Goal: Task Accomplishment & Management: Use online tool/utility

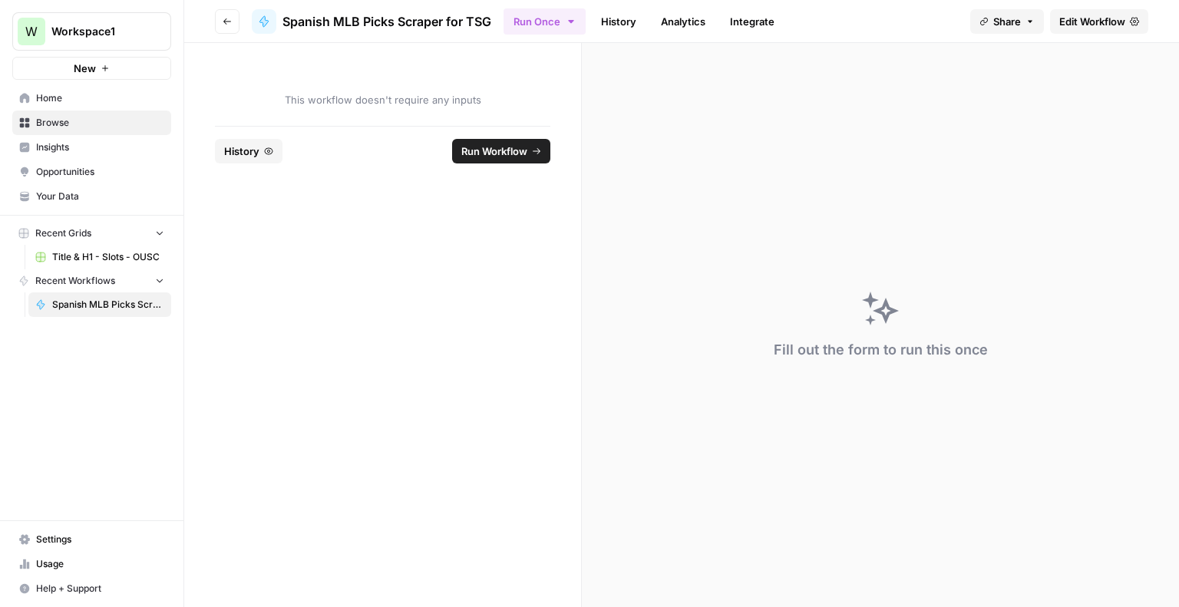
click at [1090, 9] on link "Edit Workflow" at bounding box center [1099, 21] width 98 height 25
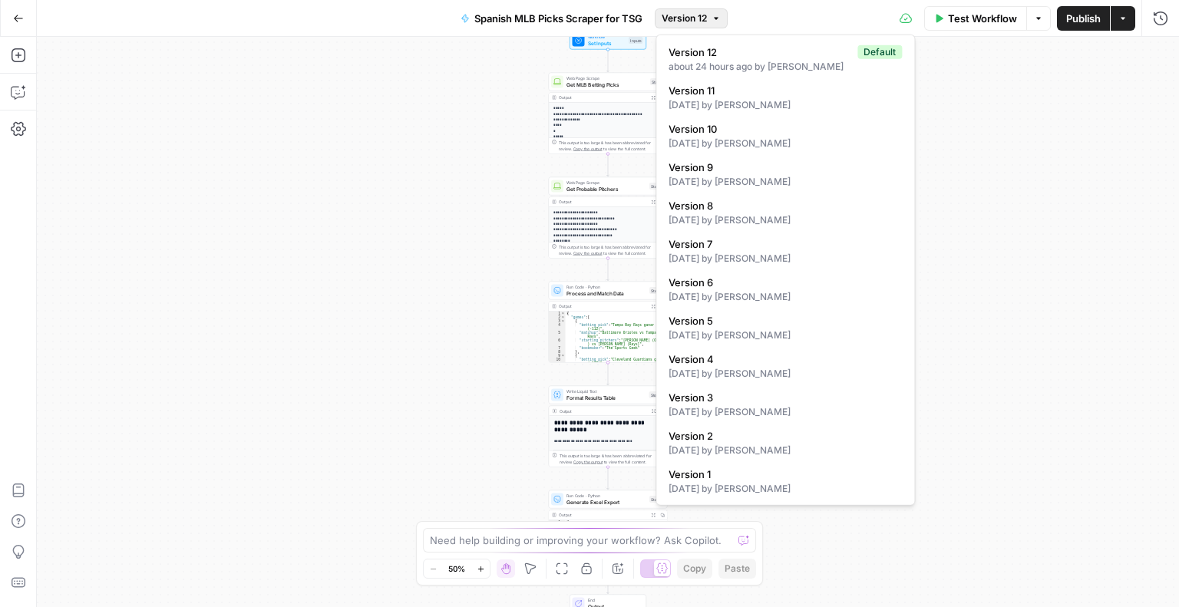
click at [716, 15] on icon "button" at bounding box center [716, 18] width 9 height 9
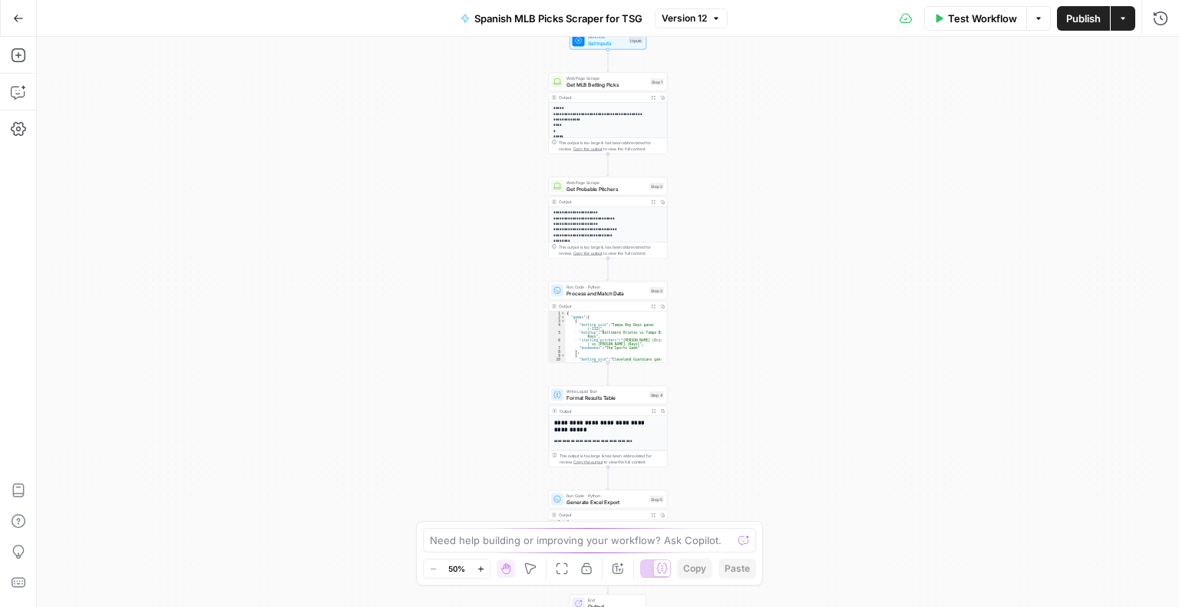
click at [976, 21] on span "Test Workflow" at bounding box center [982, 18] width 69 height 15
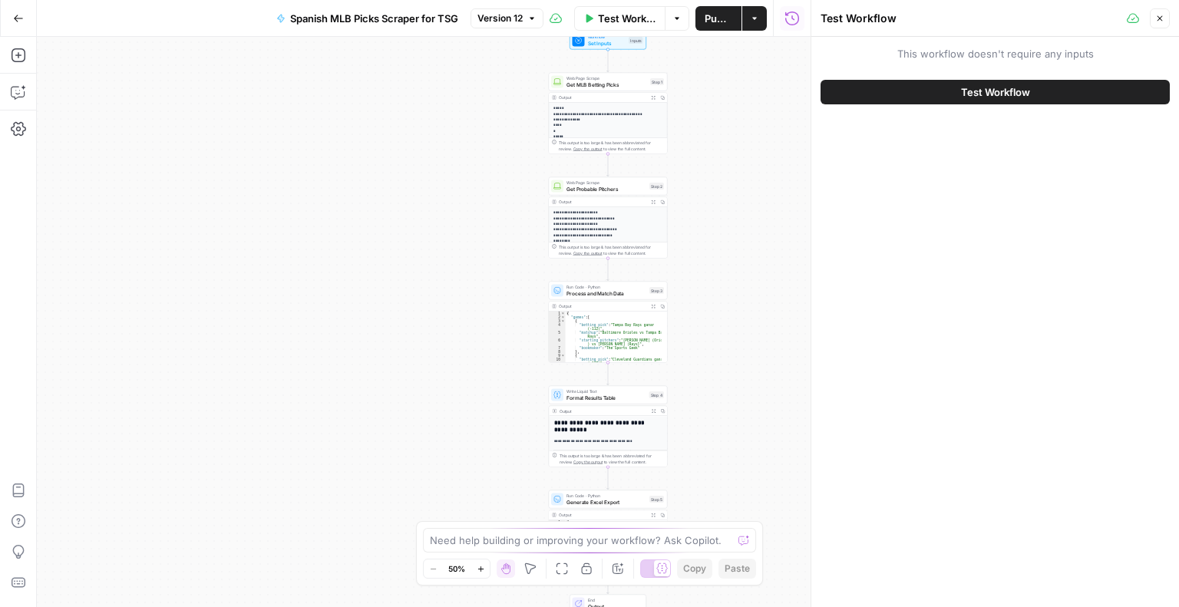
click at [940, 95] on button "Test Workflow" at bounding box center [995, 92] width 349 height 25
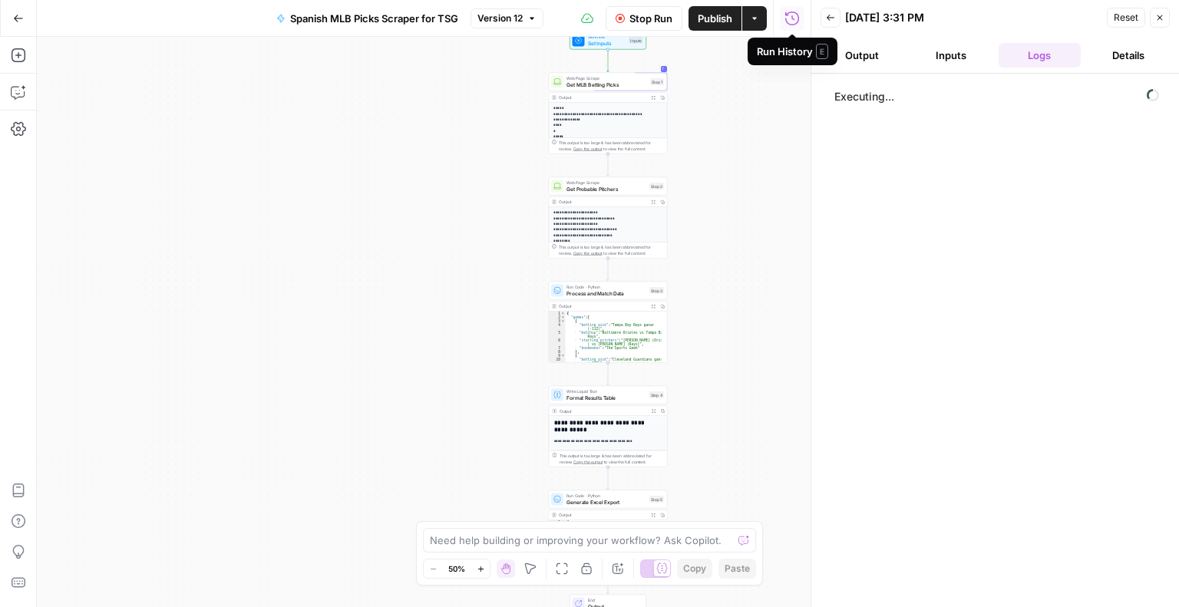
click at [666, 25] on span "Stop Run" at bounding box center [651, 18] width 43 height 15
click at [630, 14] on span "Stop Run" at bounding box center [651, 18] width 43 height 15
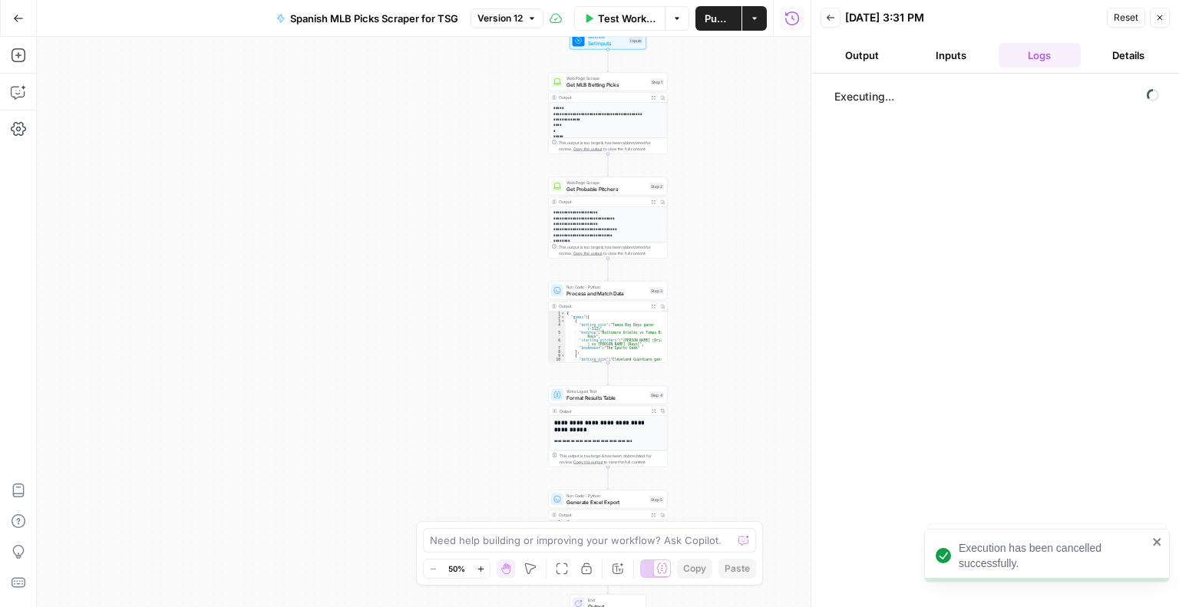
click at [636, 22] on span "Test Workflow" at bounding box center [627, 18] width 58 height 15
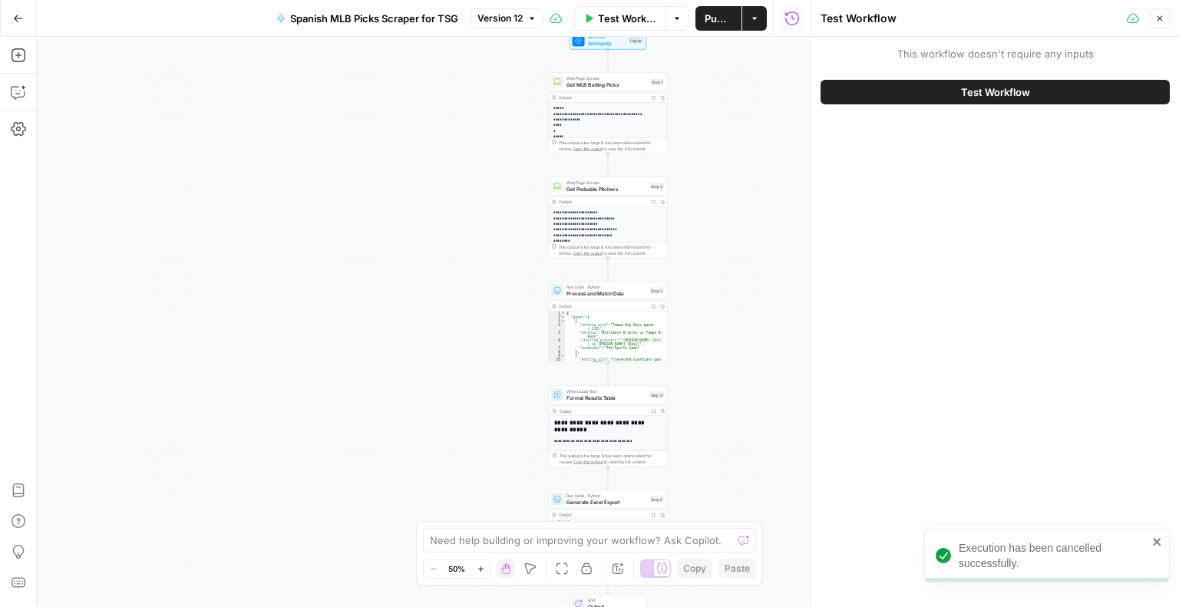
click at [956, 97] on button "Test Workflow" at bounding box center [995, 92] width 349 height 25
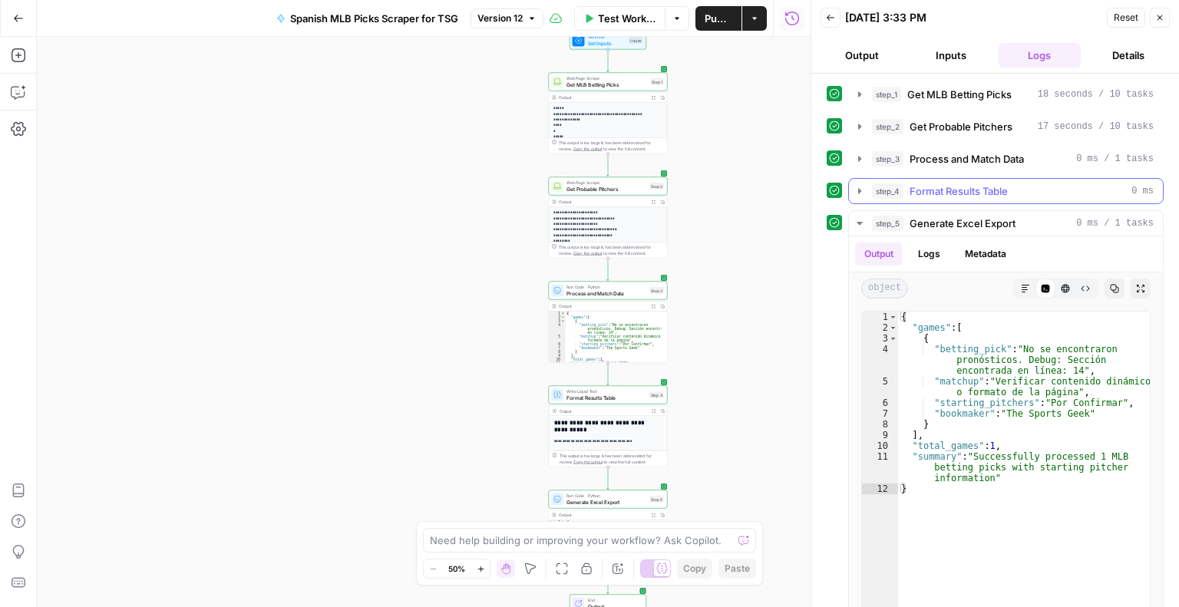
click at [858, 190] on icon "button" at bounding box center [859, 190] width 3 height 5
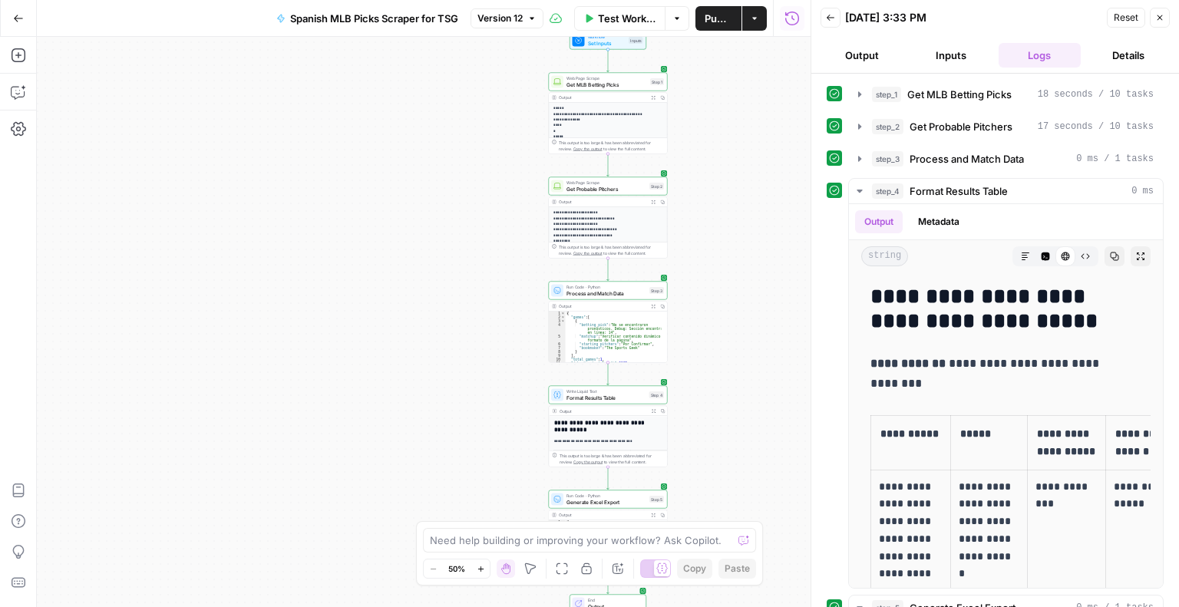
click at [625, 15] on span "Test Workflow" at bounding box center [627, 18] width 58 height 15
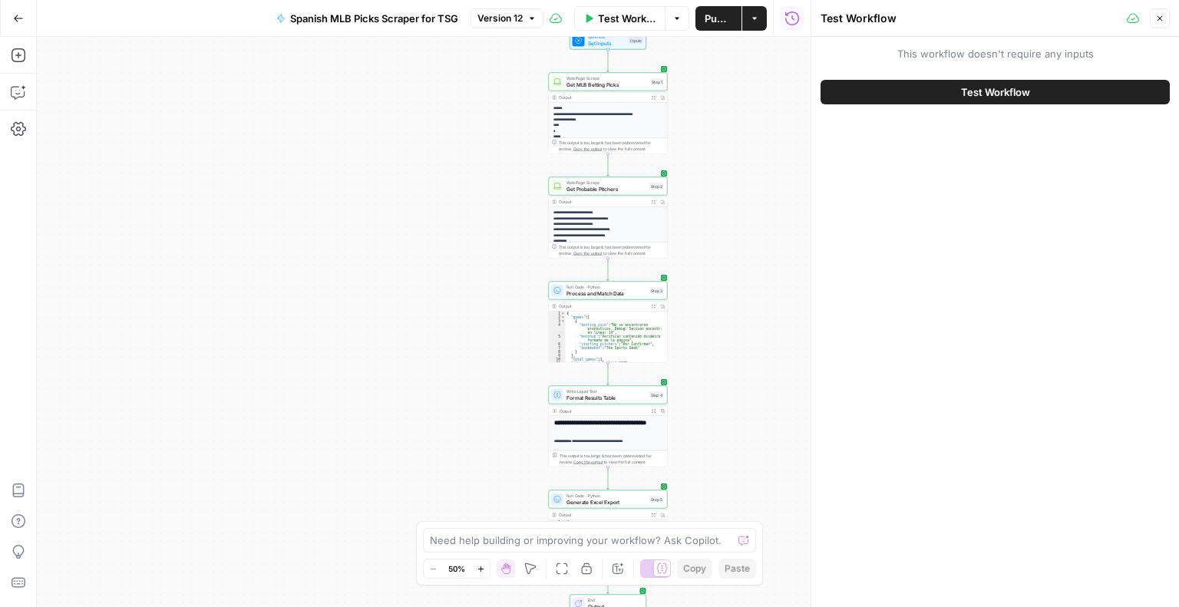
click at [928, 88] on button "Test Workflow" at bounding box center [995, 92] width 349 height 25
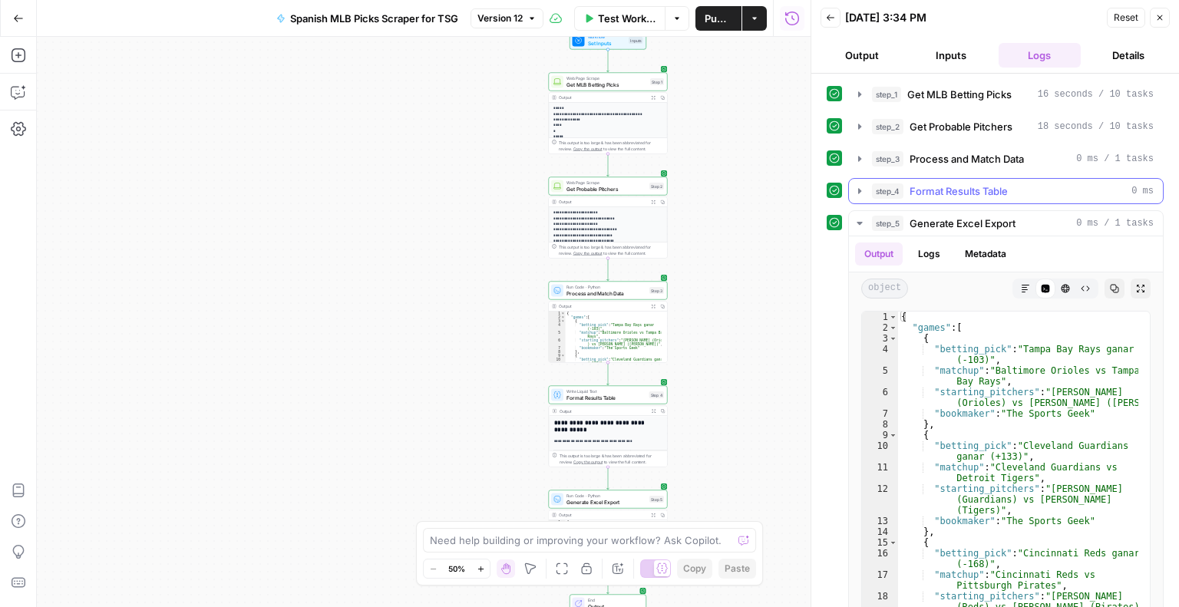
click at [858, 190] on icon "button" at bounding box center [859, 190] width 3 height 5
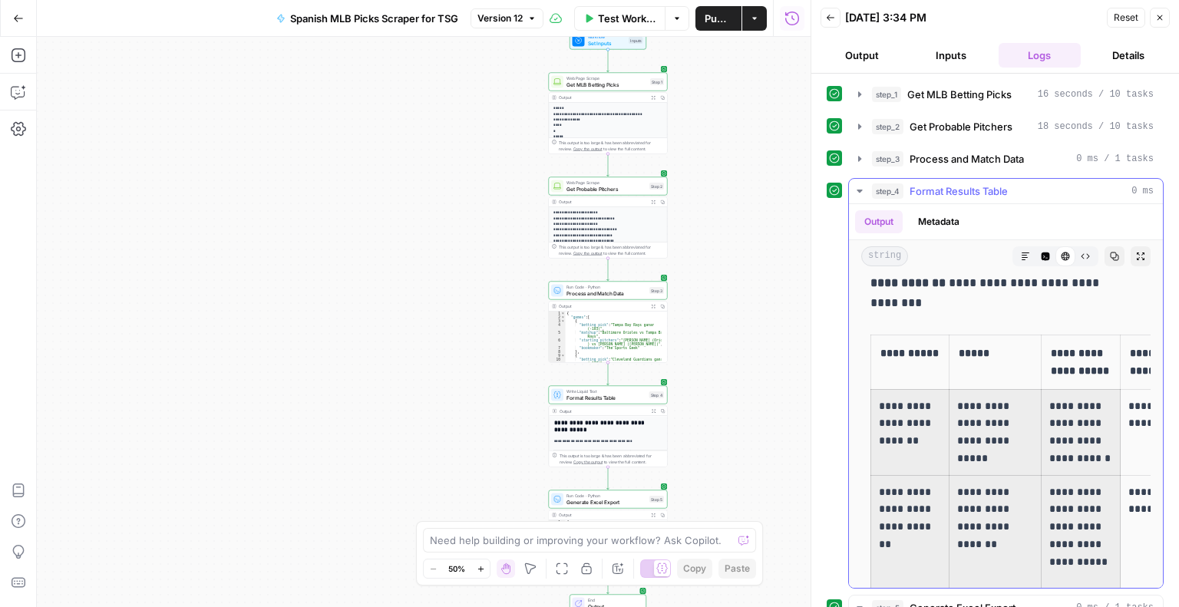
scroll to position [38, 0]
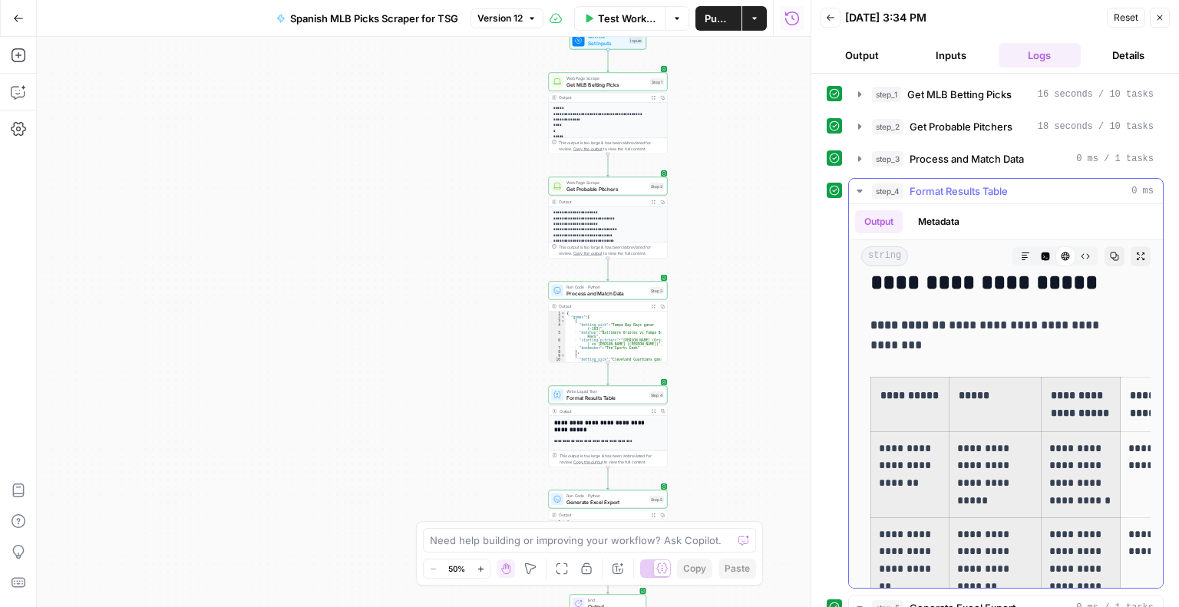
drag, startPoint x: 1099, startPoint y: 432, endPoint x: 876, endPoint y: 357, distance: 235.7
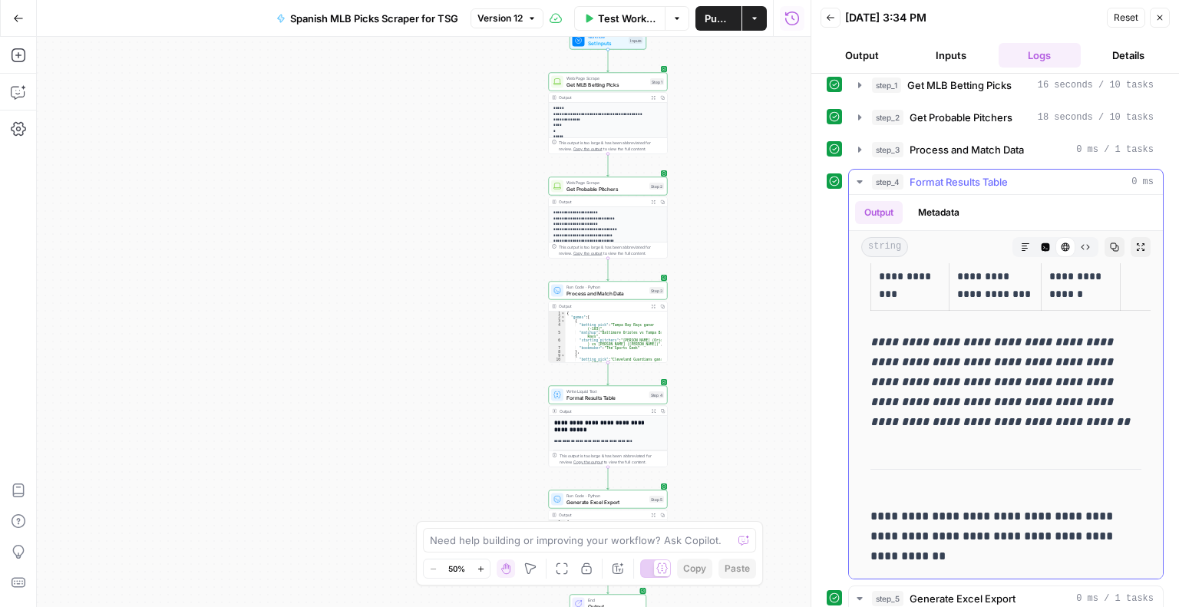
scroll to position [1640, 0]
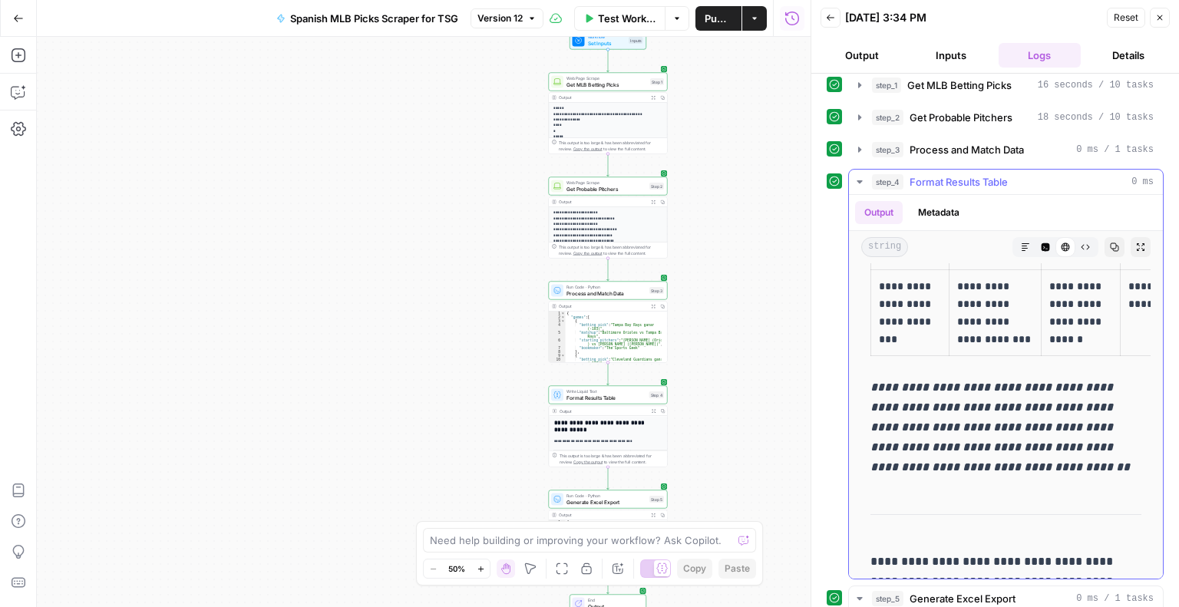
drag, startPoint x: 869, startPoint y: 355, endPoint x: 1033, endPoint y: 347, distance: 164.5
copy tbody "**********"
